Goal: Information Seeking & Learning: Learn about a topic

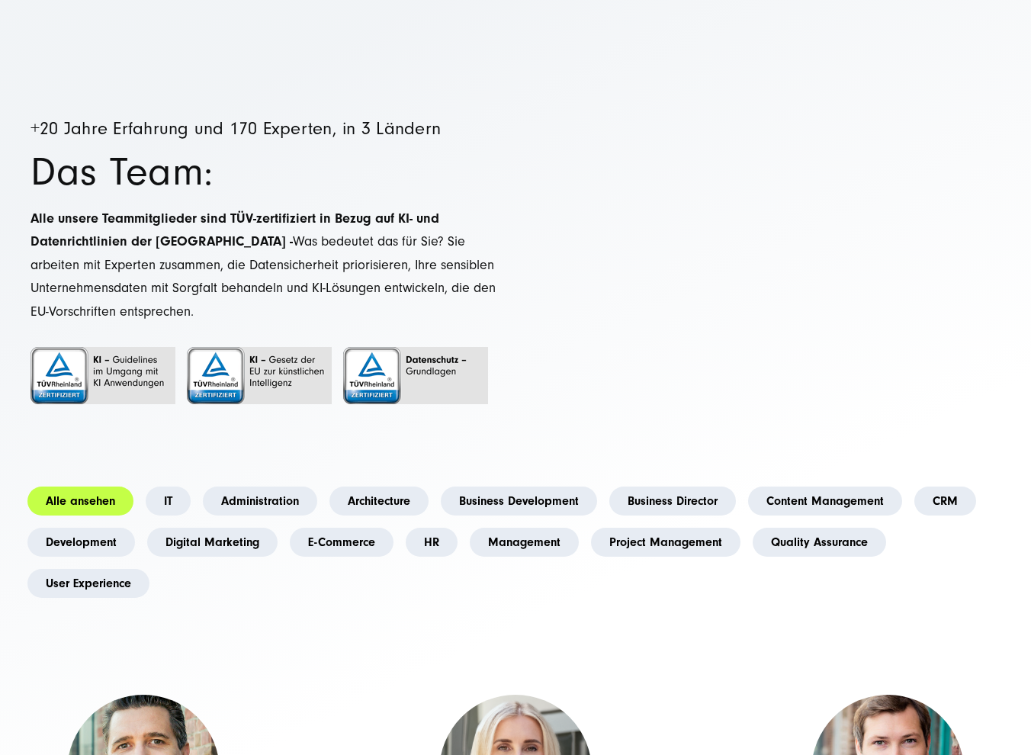
scroll to position [305, 0]
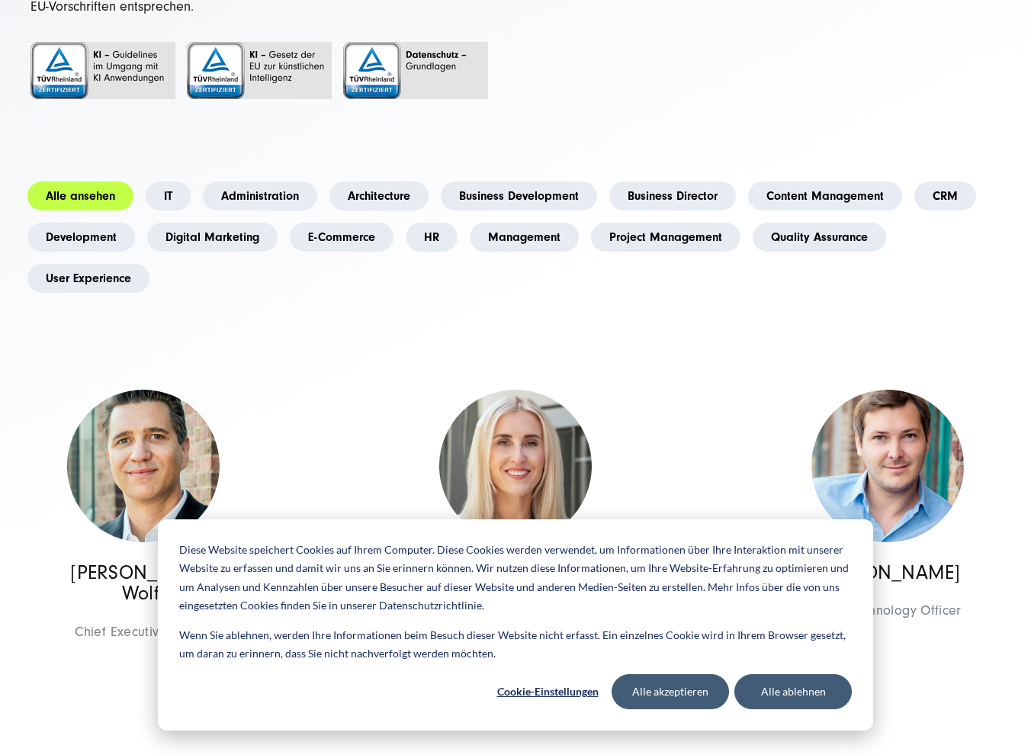
click at [334, 373] on div "[PERSON_NAME] Chief Executive Officer Management Management [PERSON_NAME] Chief…" at bounding box center [515, 525] width 372 height 309
click at [772, 684] on button "Alle ablehnen" at bounding box center [792, 691] width 117 height 35
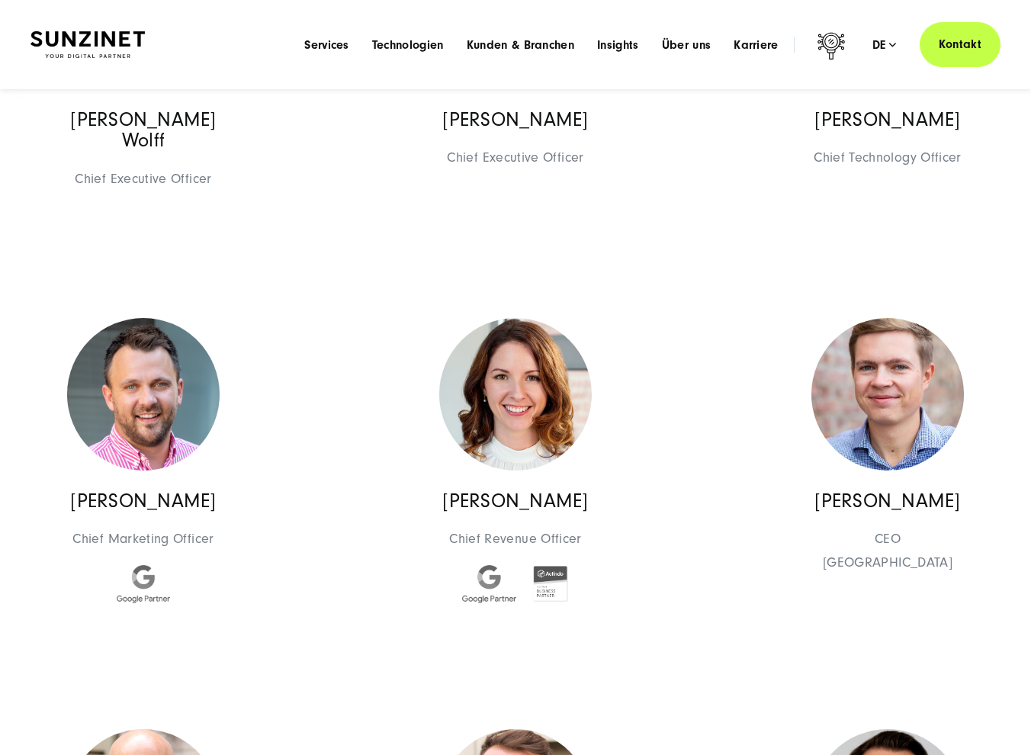
scroll to position [0, 0]
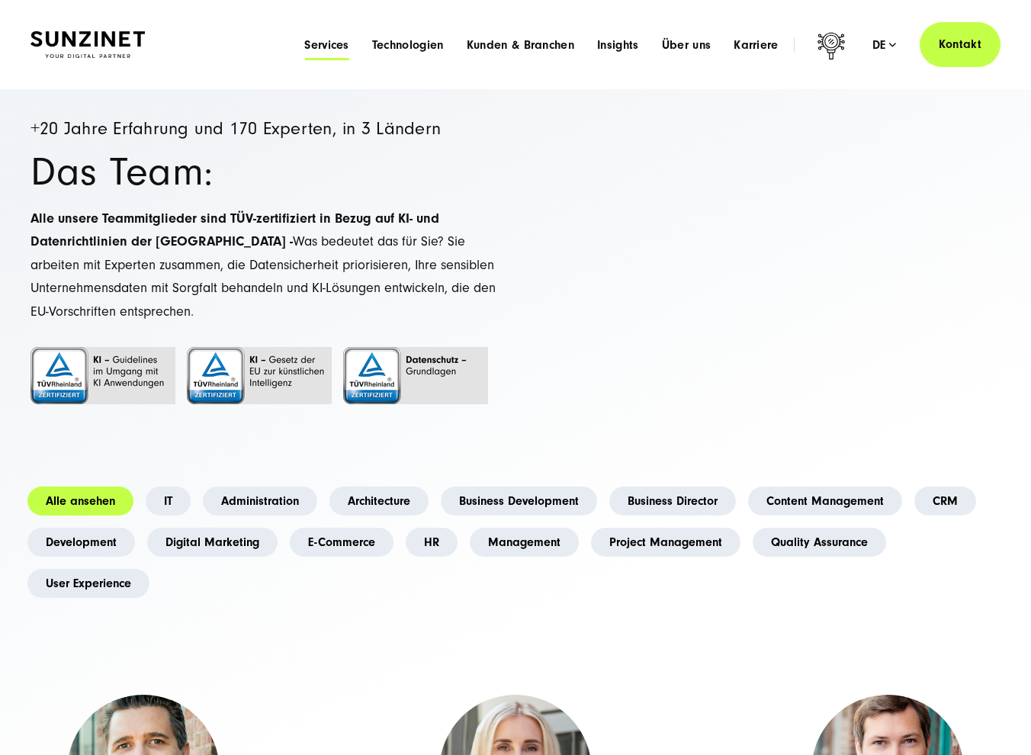
click at [321, 40] on span "Services" at bounding box center [326, 44] width 45 height 15
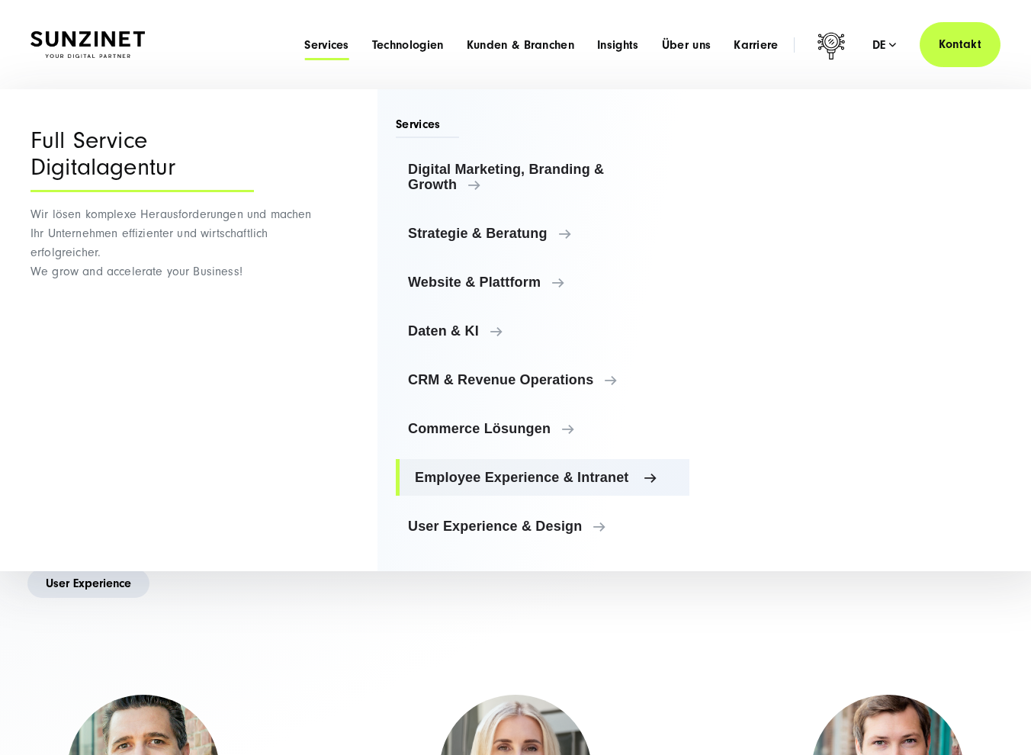
click at [639, 473] on span "Employee Experience & Intranet" at bounding box center [546, 477] width 262 height 15
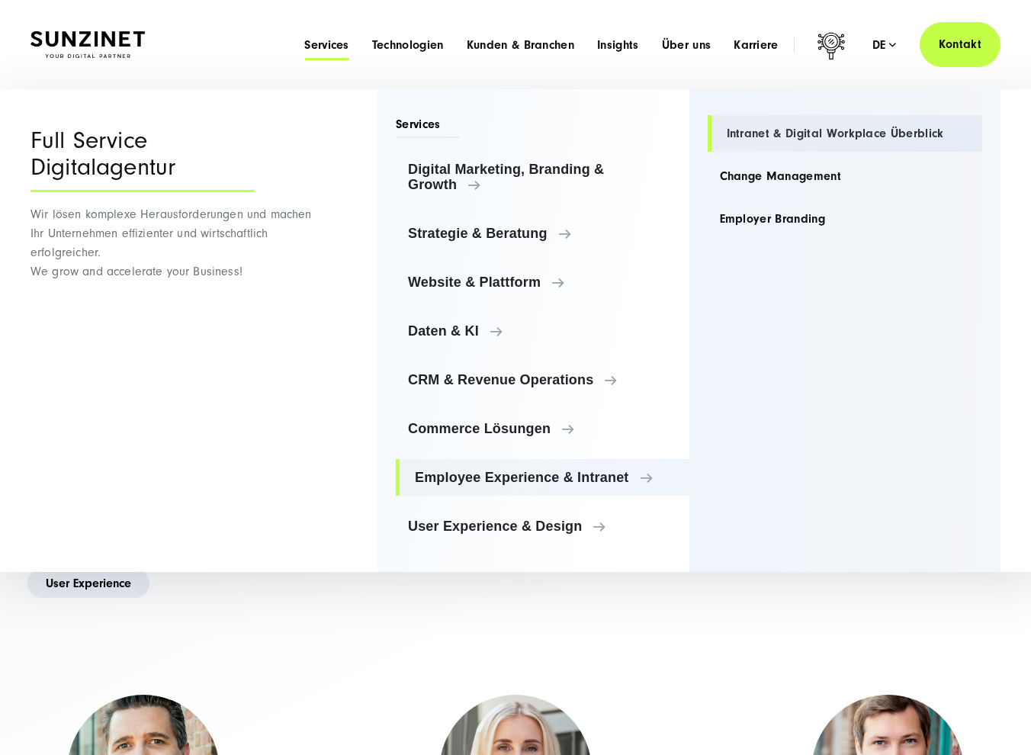
click at [798, 130] on link "Intranet & Digital Workplace Überblick" at bounding box center [844, 133] width 275 height 37
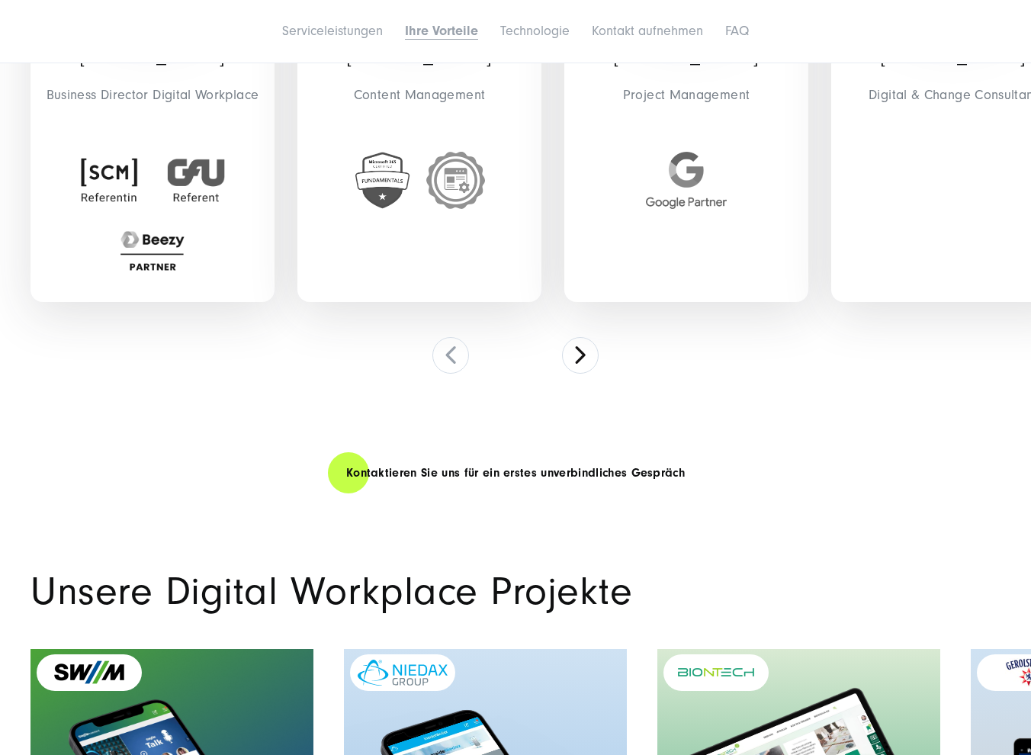
scroll to position [4573, 0]
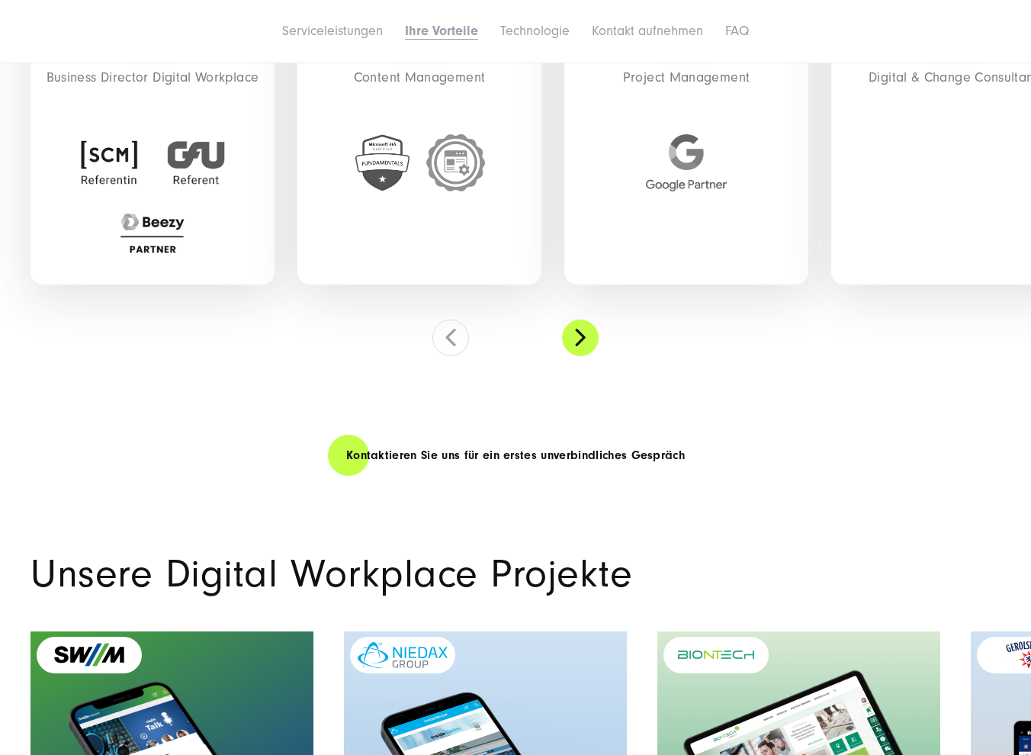
click at [575, 335] on button at bounding box center [580, 337] width 37 height 37
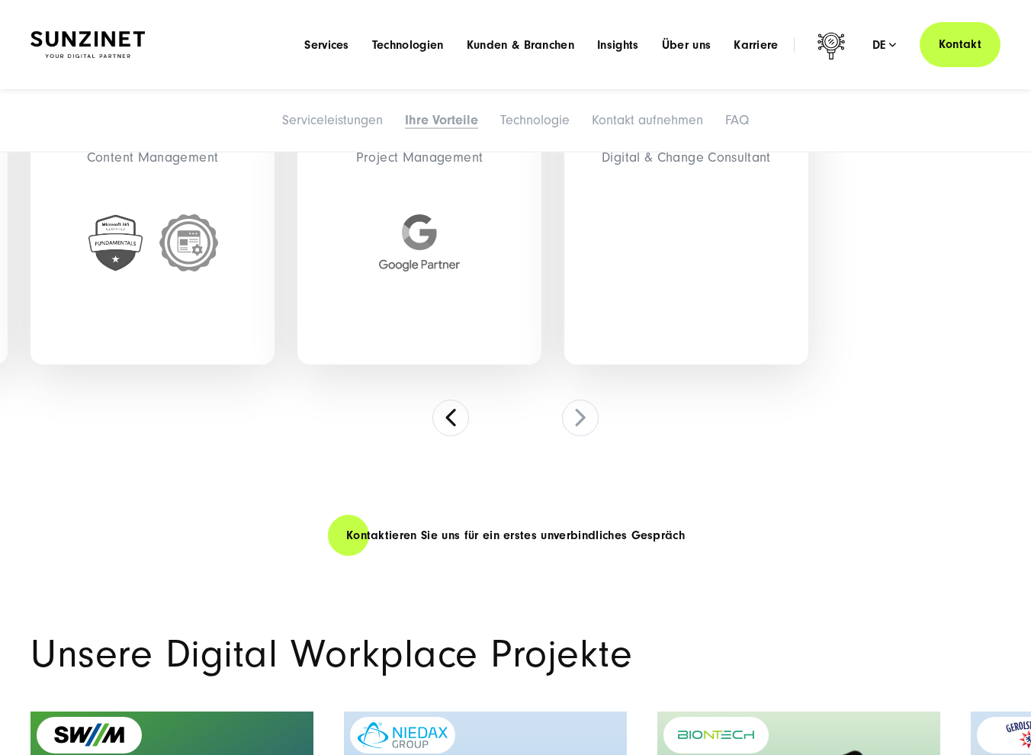
scroll to position [4192, 0]
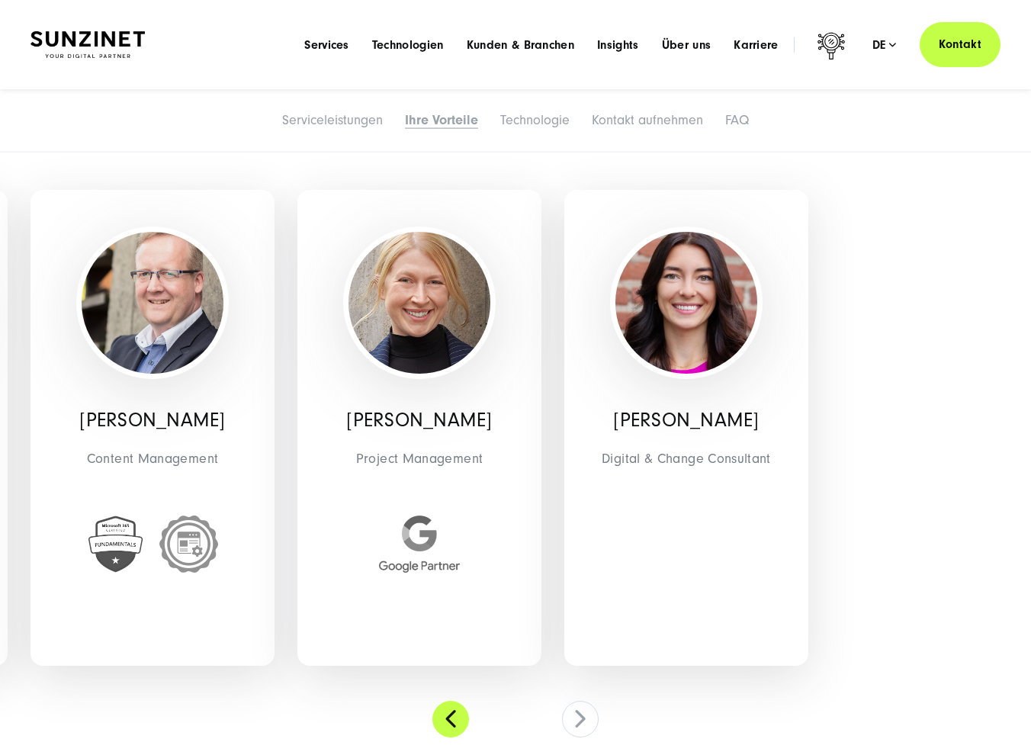
click at [447, 716] on button at bounding box center [450, 718] width 37 height 37
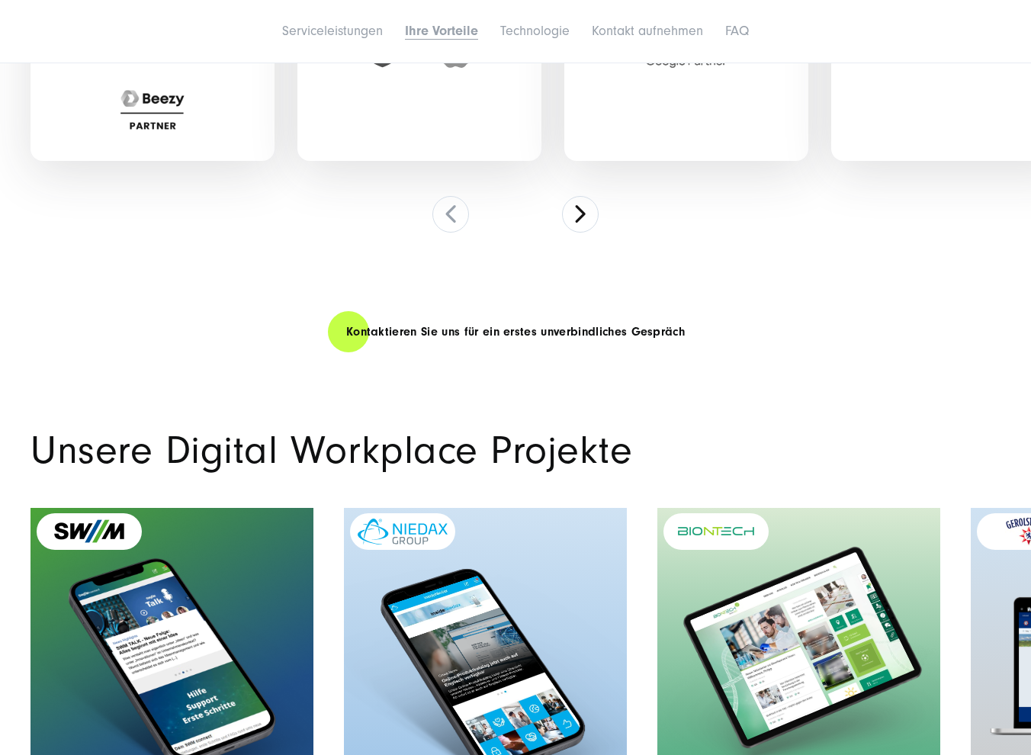
scroll to position [4954, 0]
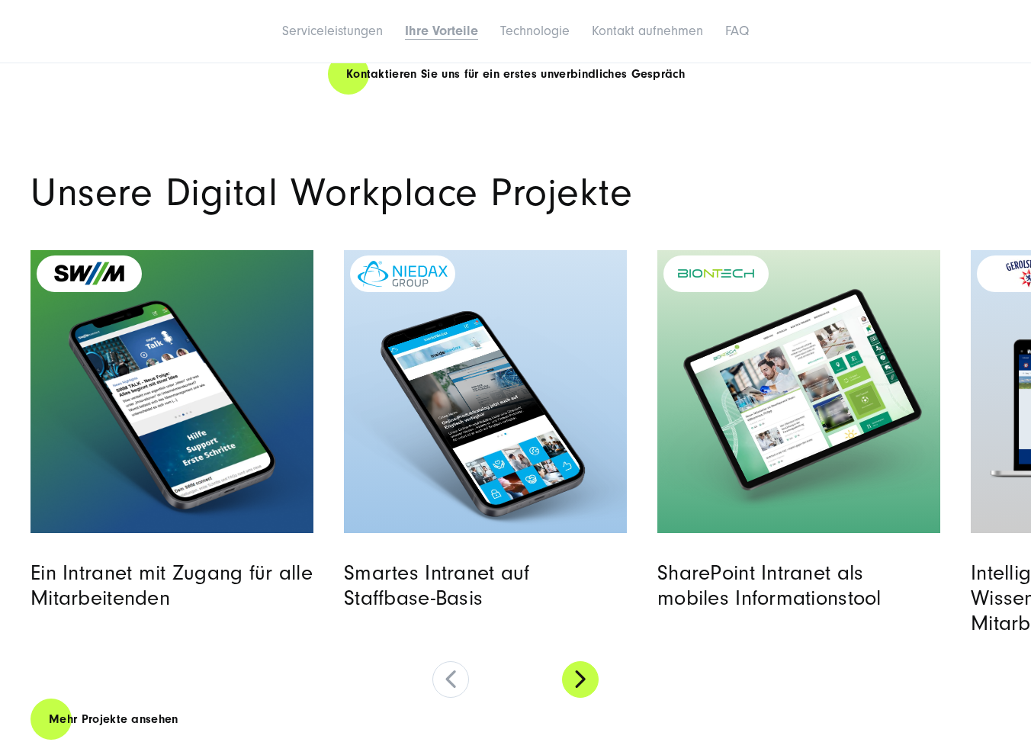
click at [579, 675] on button at bounding box center [580, 679] width 37 height 37
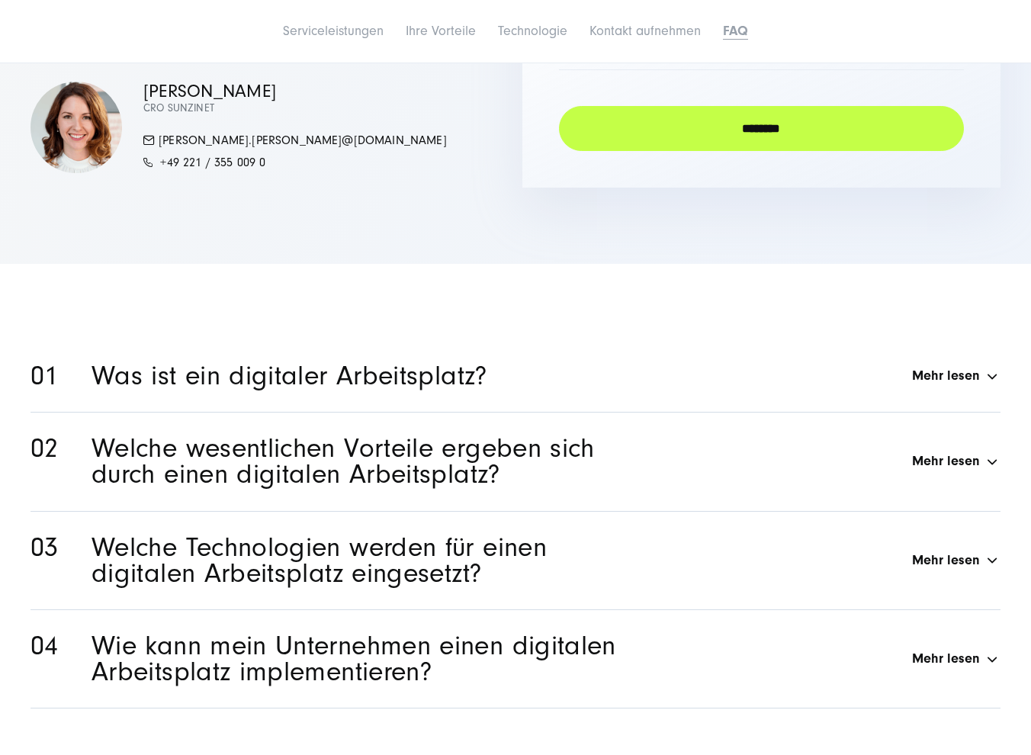
scroll to position [6631, 0]
